Goal: Check status: Check status

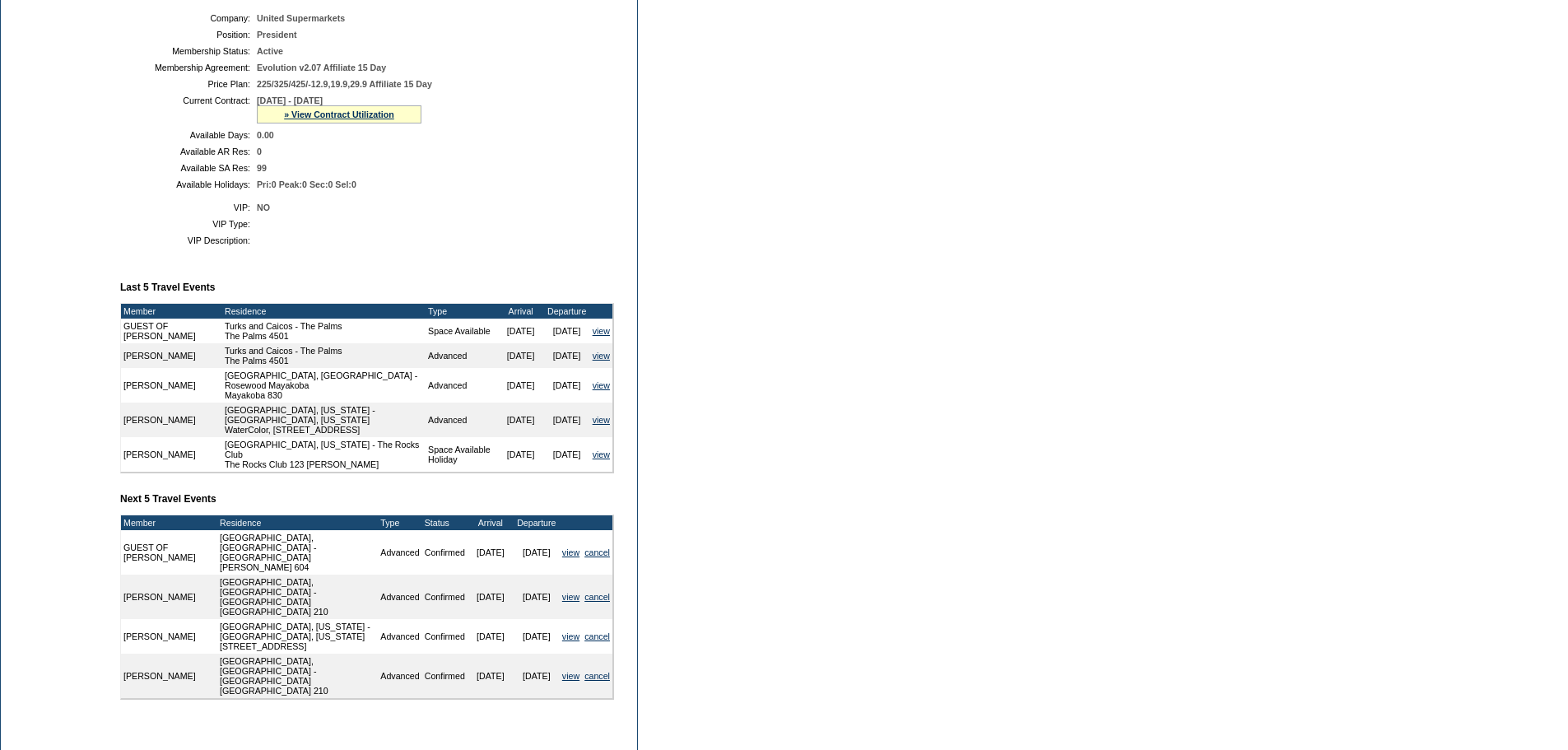
scroll to position [164, 0]
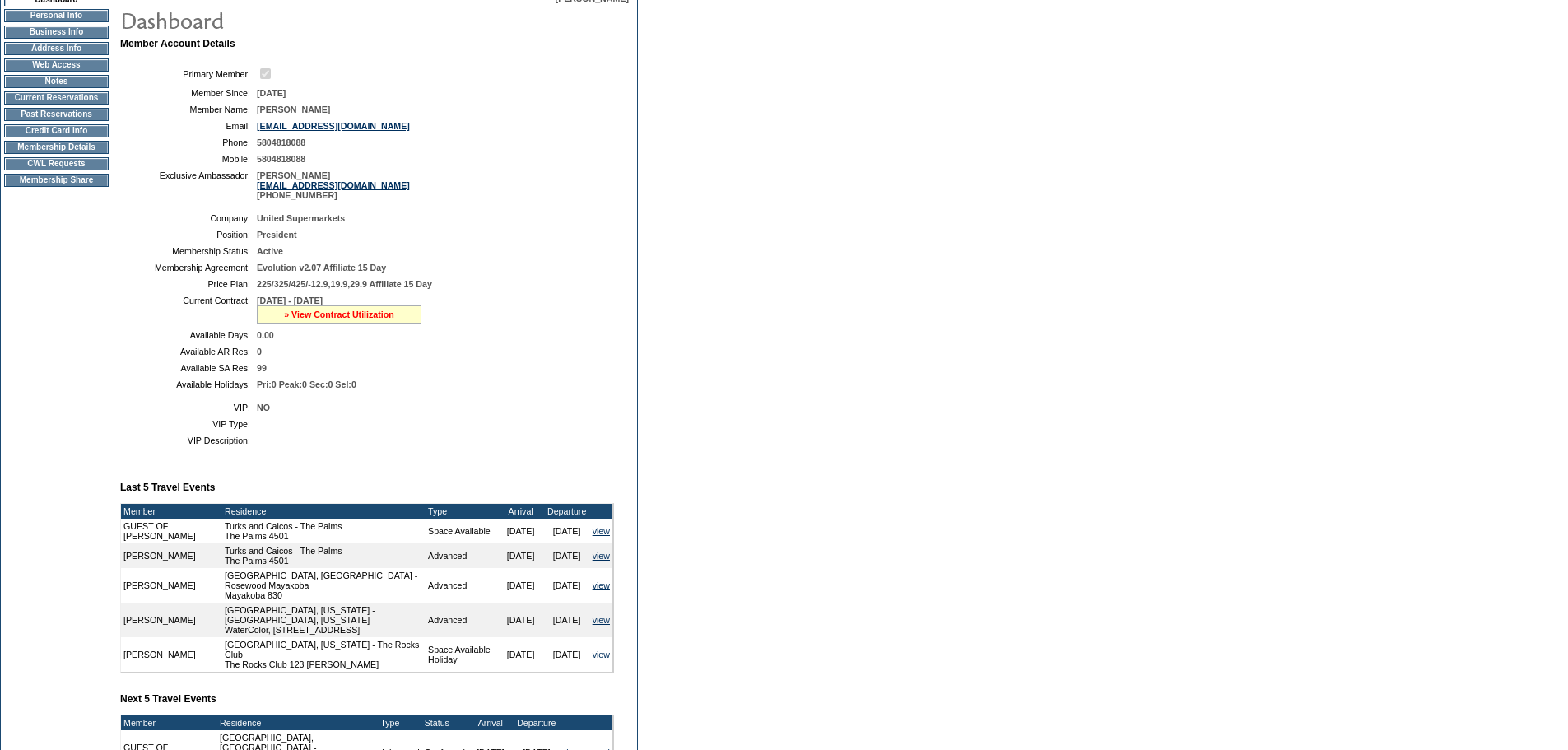
click at [325, 319] on link "» View Contract Utilization" at bounding box center [339, 314] width 110 height 10
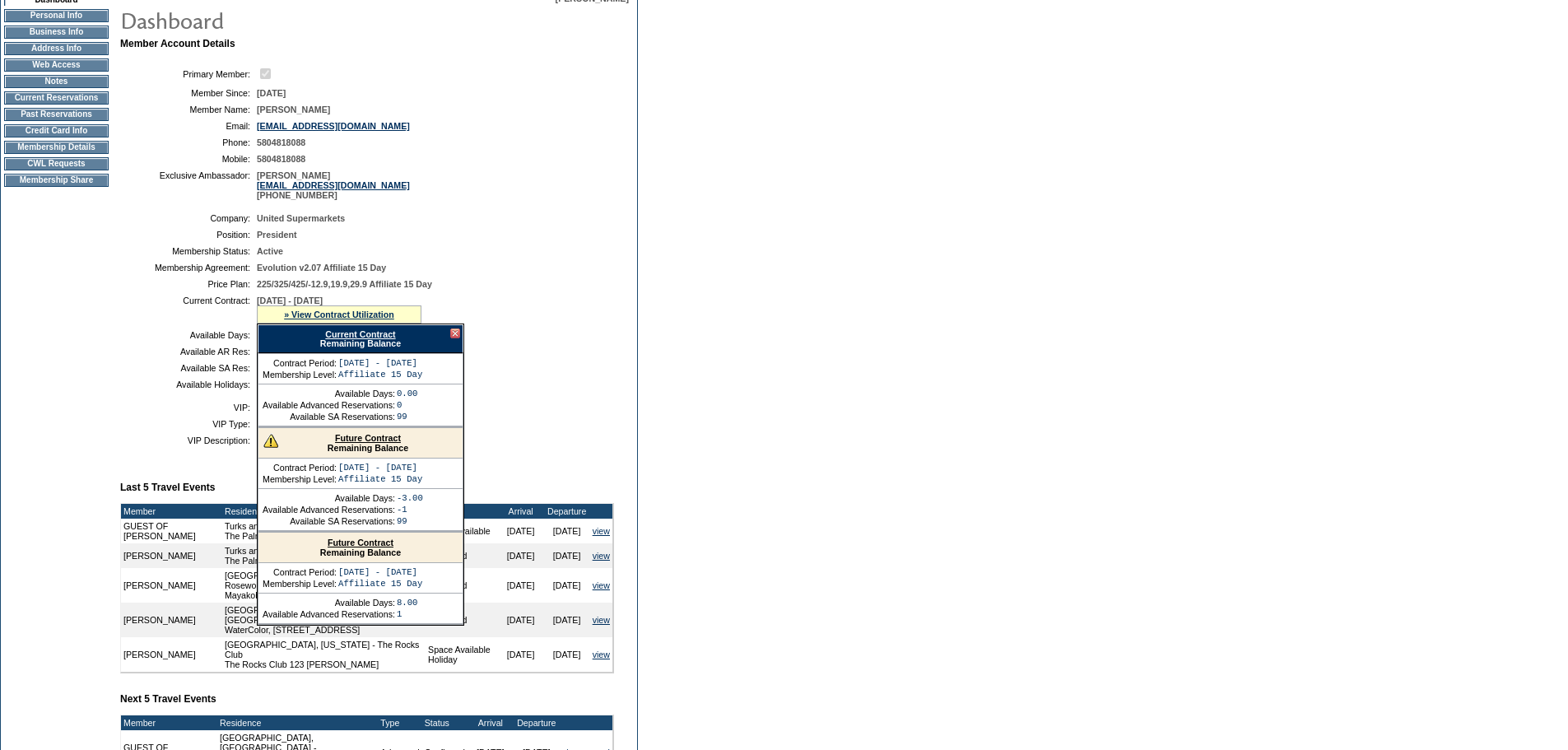
click at [373, 353] on div "Current Contract Remaining Balance" at bounding box center [360, 338] width 206 height 29
click at [373, 339] on link "Current Contract" at bounding box center [360, 334] width 70 height 10
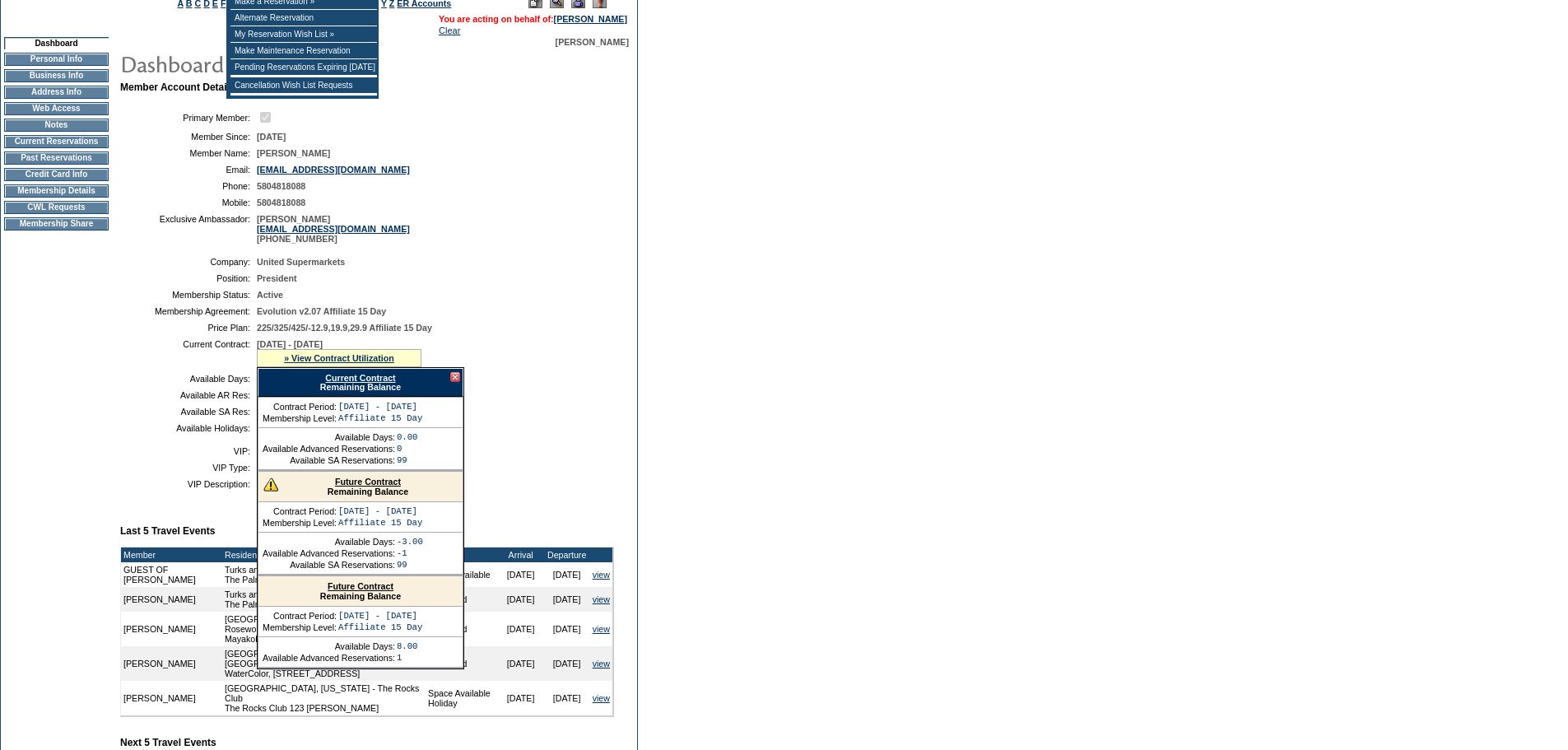
scroll to position [274, 0]
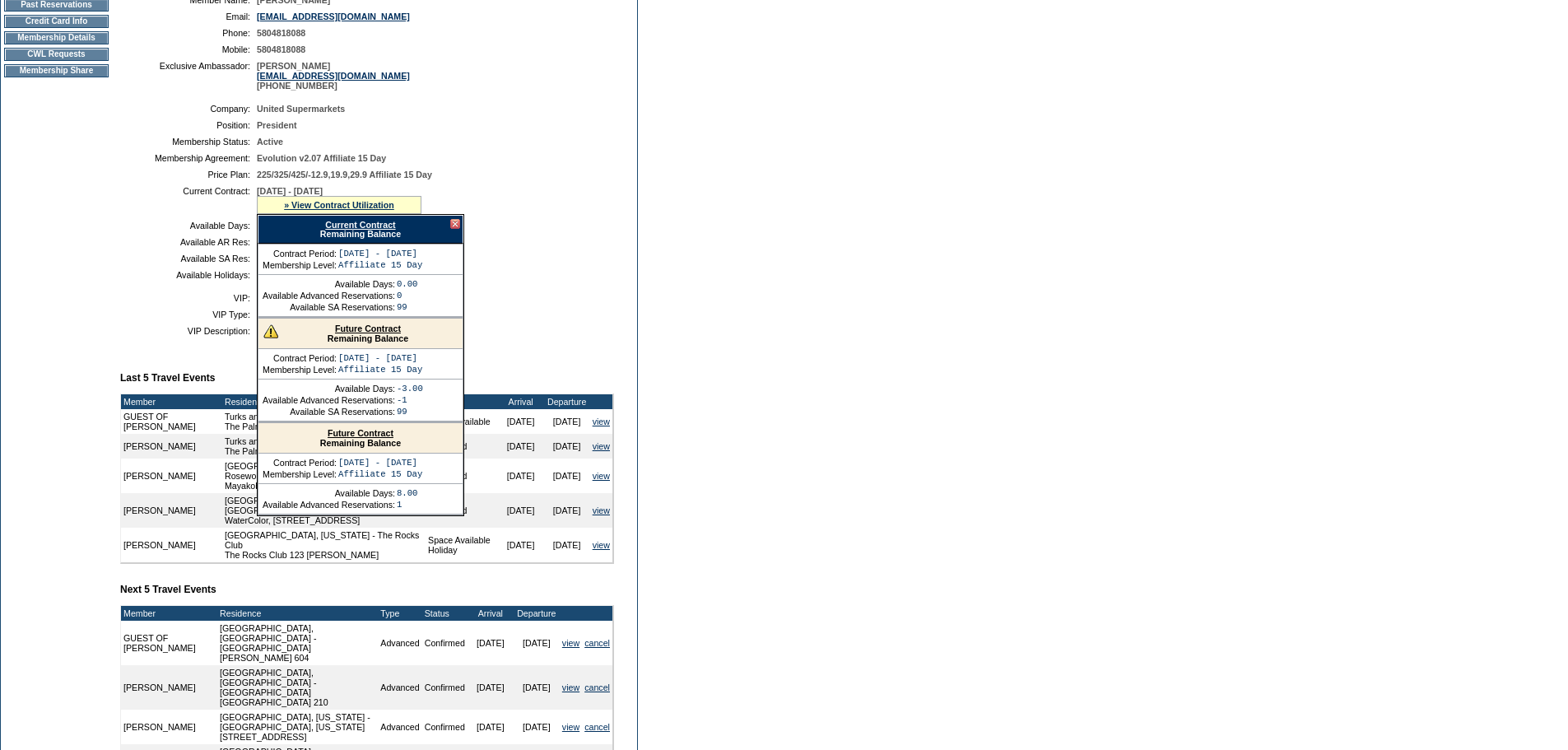
click at [455, 229] on div at bounding box center [455, 224] width 10 height 10
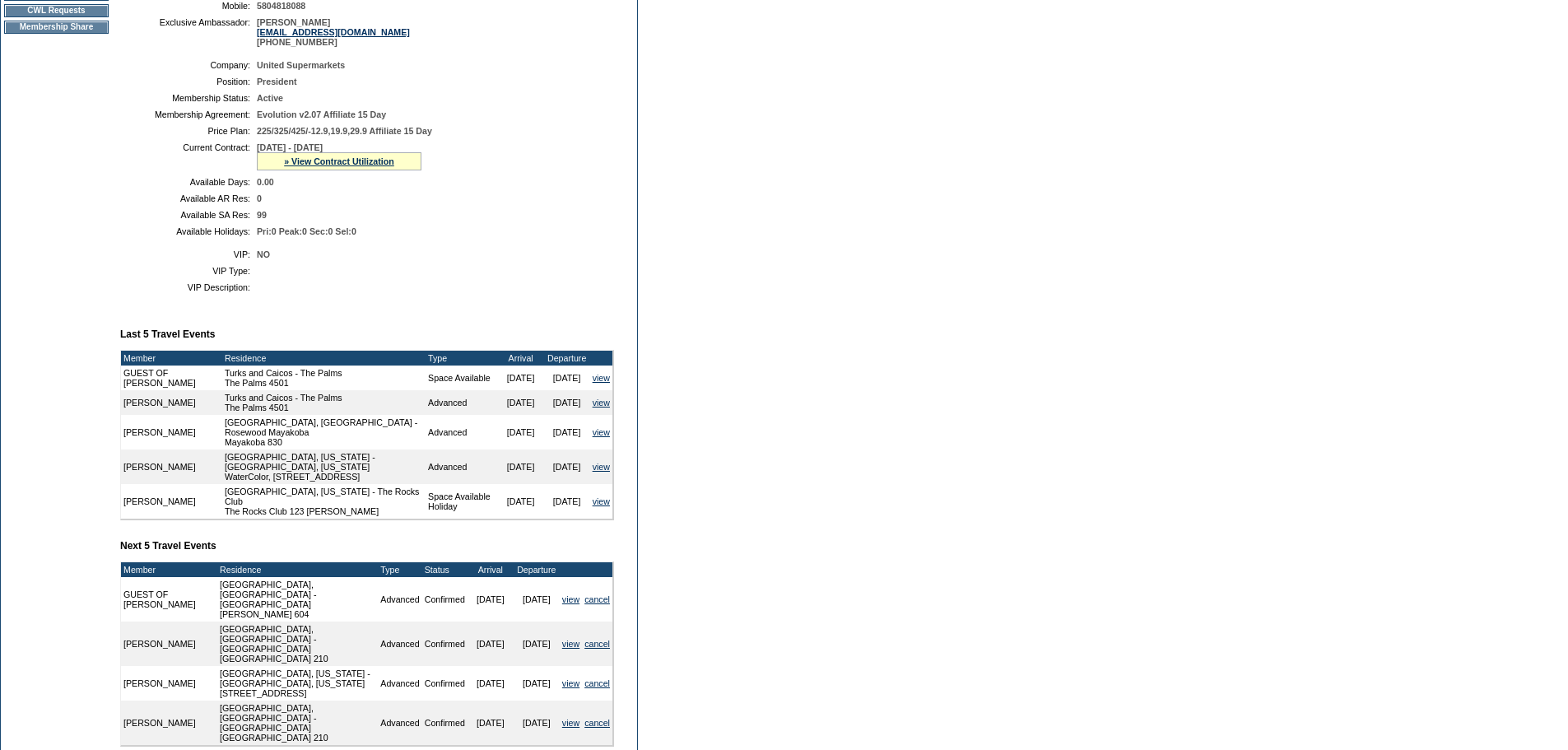
scroll to position [288, 0]
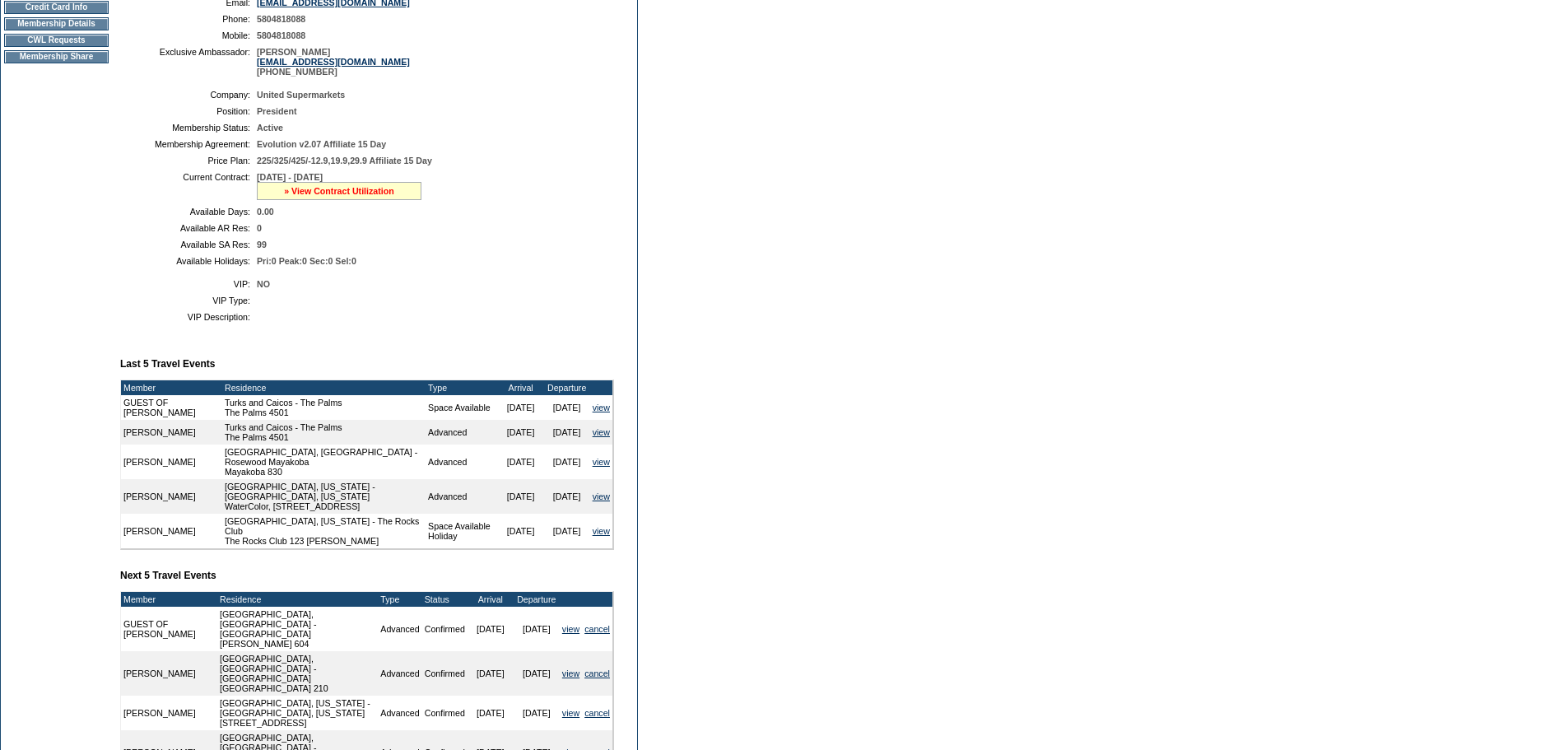
click at [339, 196] on link "» View Contract Utilization" at bounding box center [339, 190] width 110 height 10
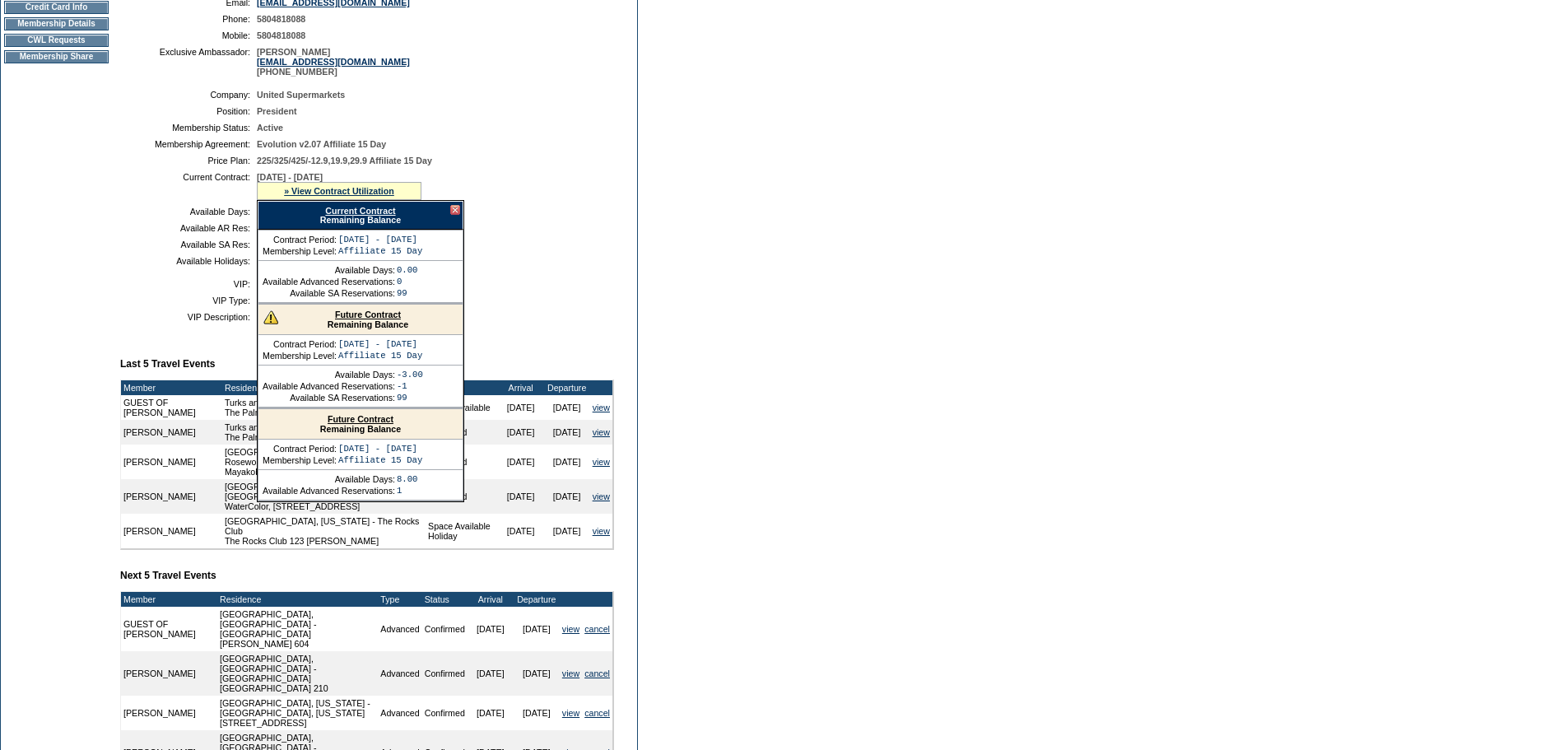
click at [347, 216] on link "Current Contract" at bounding box center [360, 210] width 70 height 10
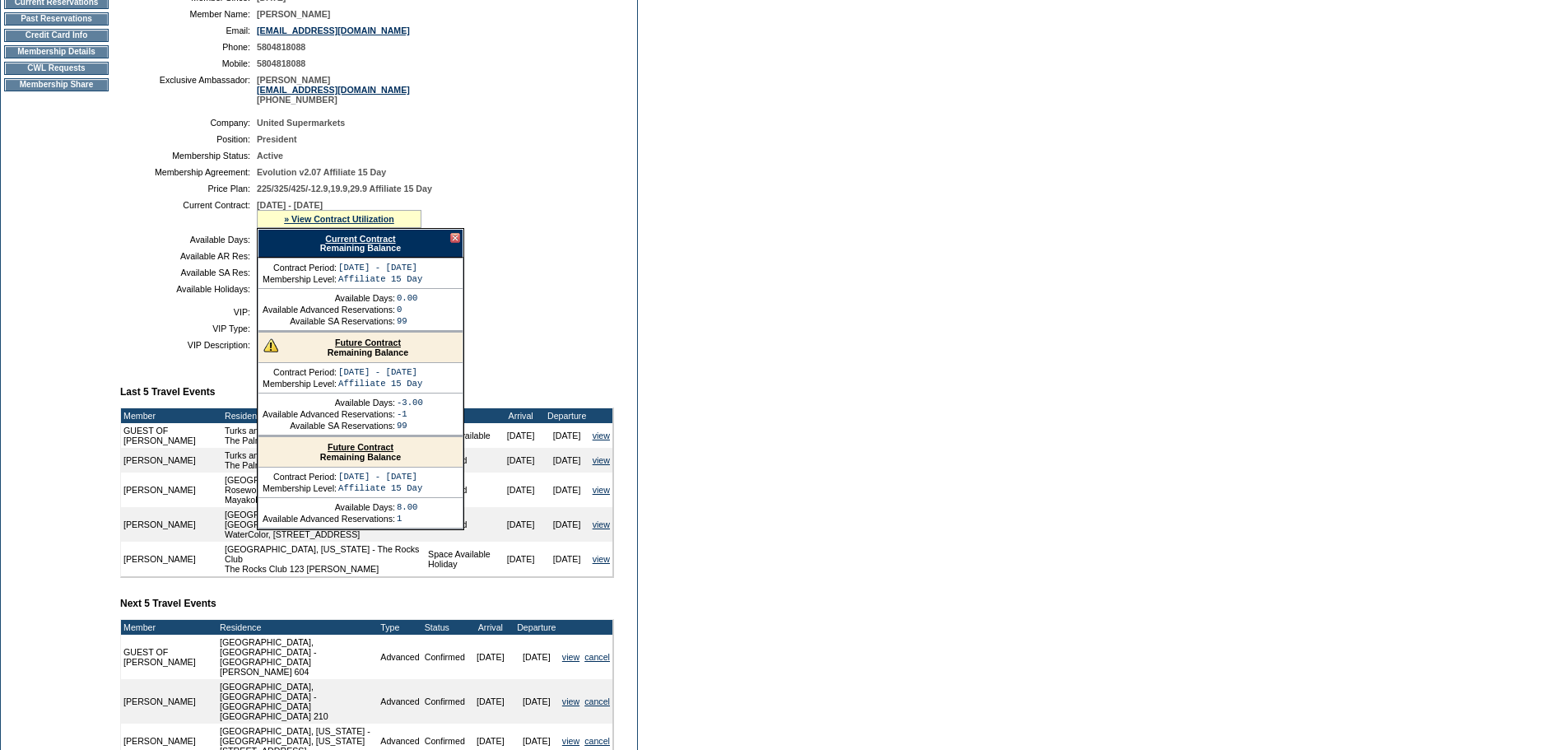
scroll to position [234, 0]
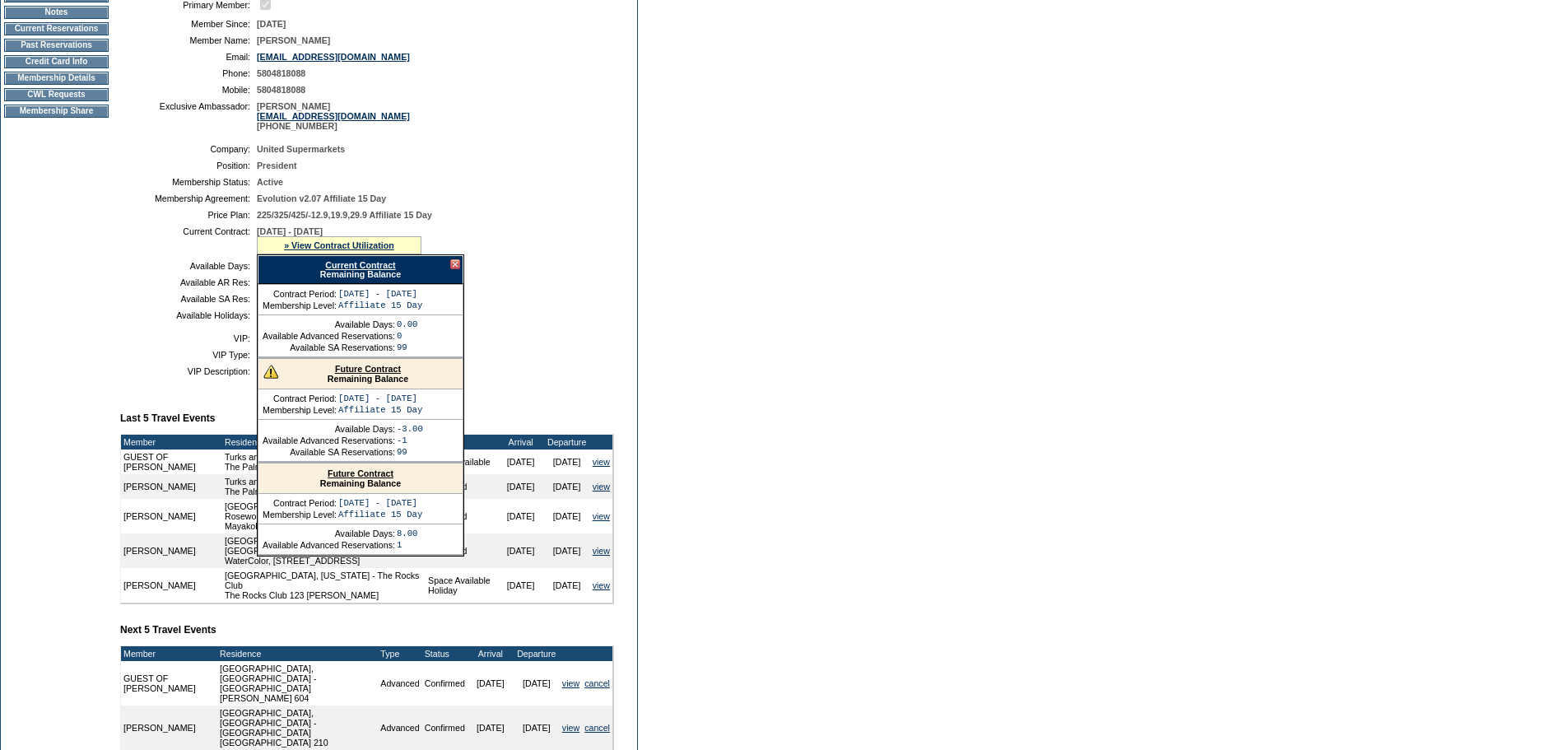
click at [43, 85] on td "Membership Details" at bounding box center [57, 78] width 105 height 14
